Goal: Transaction & Acquisition: Subscribe to service/newsletter

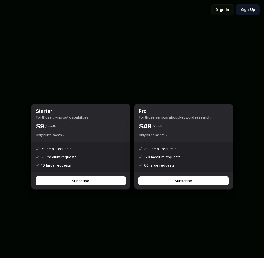
click at [228, 61] on div "Starter For those trying out capabilities $ 9 Month Only billed monthly 50 smal…" at bounding box center [132, 147] width 210 height 258
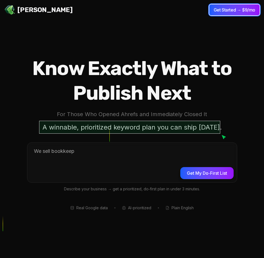
click at [230, 10] on button "Get Started → $9/mo" at bounding box center [235, 9] width 50 height 11
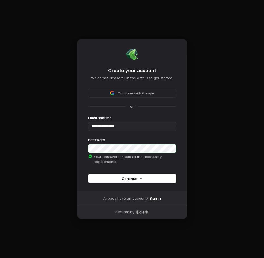
click at [138, 178] on span "Continue" at bounding box center [132, 178] width 21 height 5
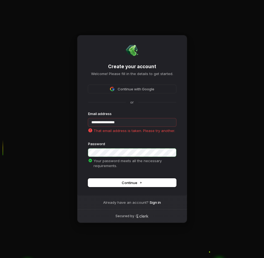
click at [119, 185] on button "Continue" at bounding box center [132, 183] width 88 height 8
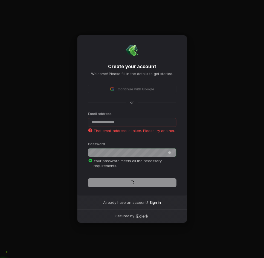
type input "**********"
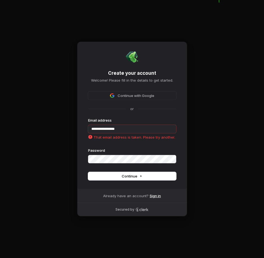
click at [158, 194] on link "Sign in" at bounding box center [155, 195] width 11 height 5
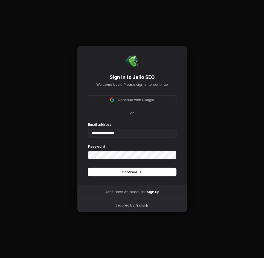
click at [130, 171] on span "Continue" at bounding box center [132, 172] width 21 height 5
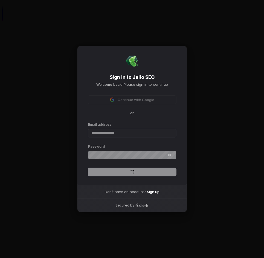
type input "**********"
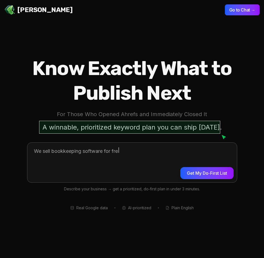
click at [194, 158] on textarea at bounding box center [132, 162] width 210 height 38
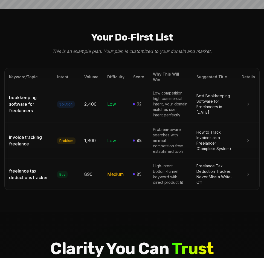
scroll to position [617, 0]
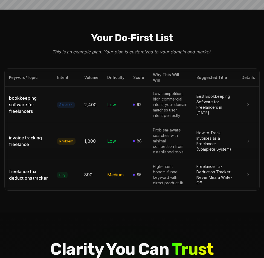
click at [223, 31] on h2 "Your Do‑First List" at bounding box center [132, 37] width 256 height 12
